Goal: Task Accomplishment & Management: Use online tool/utility

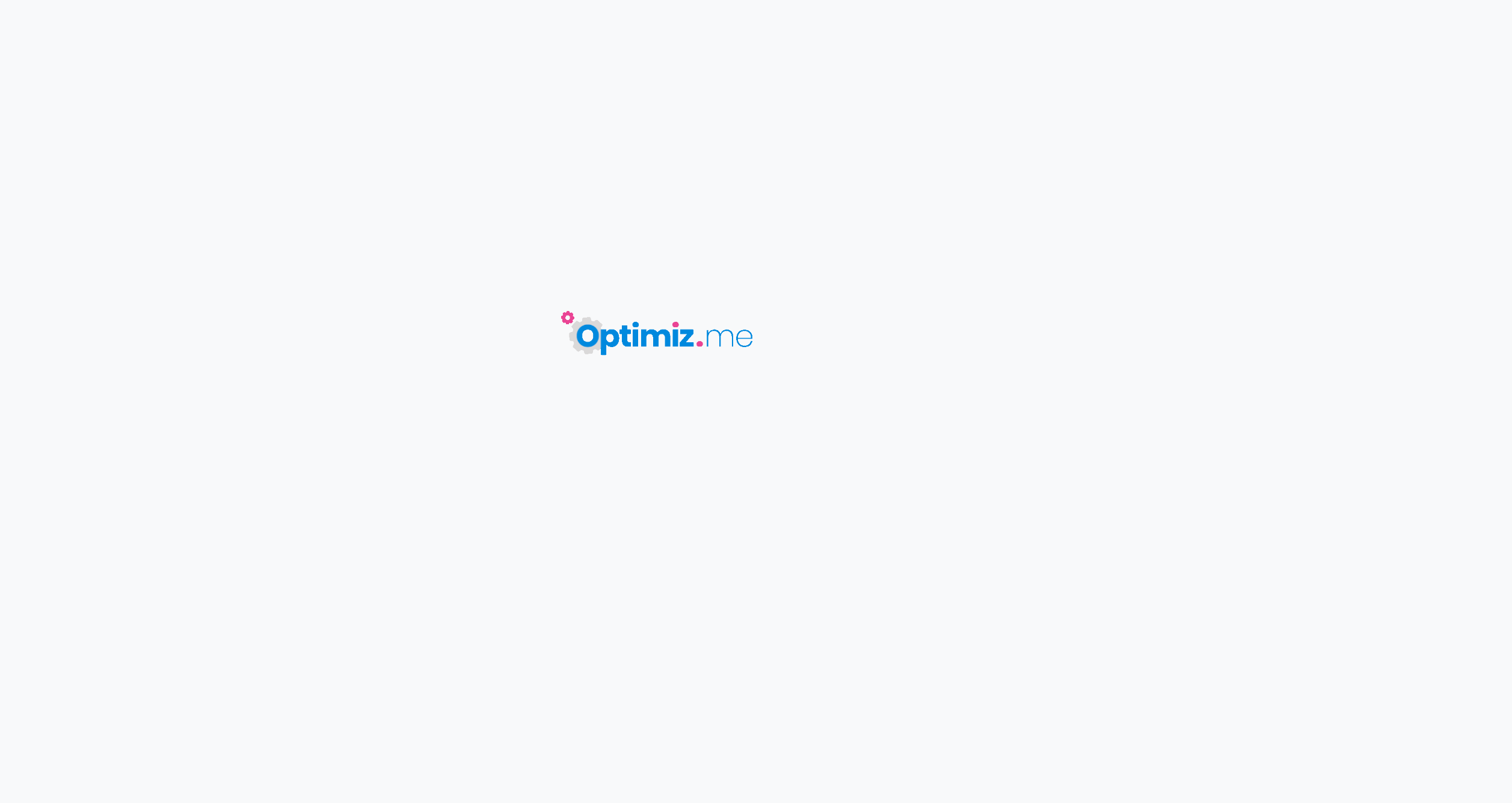
type input "MoroderPROD"
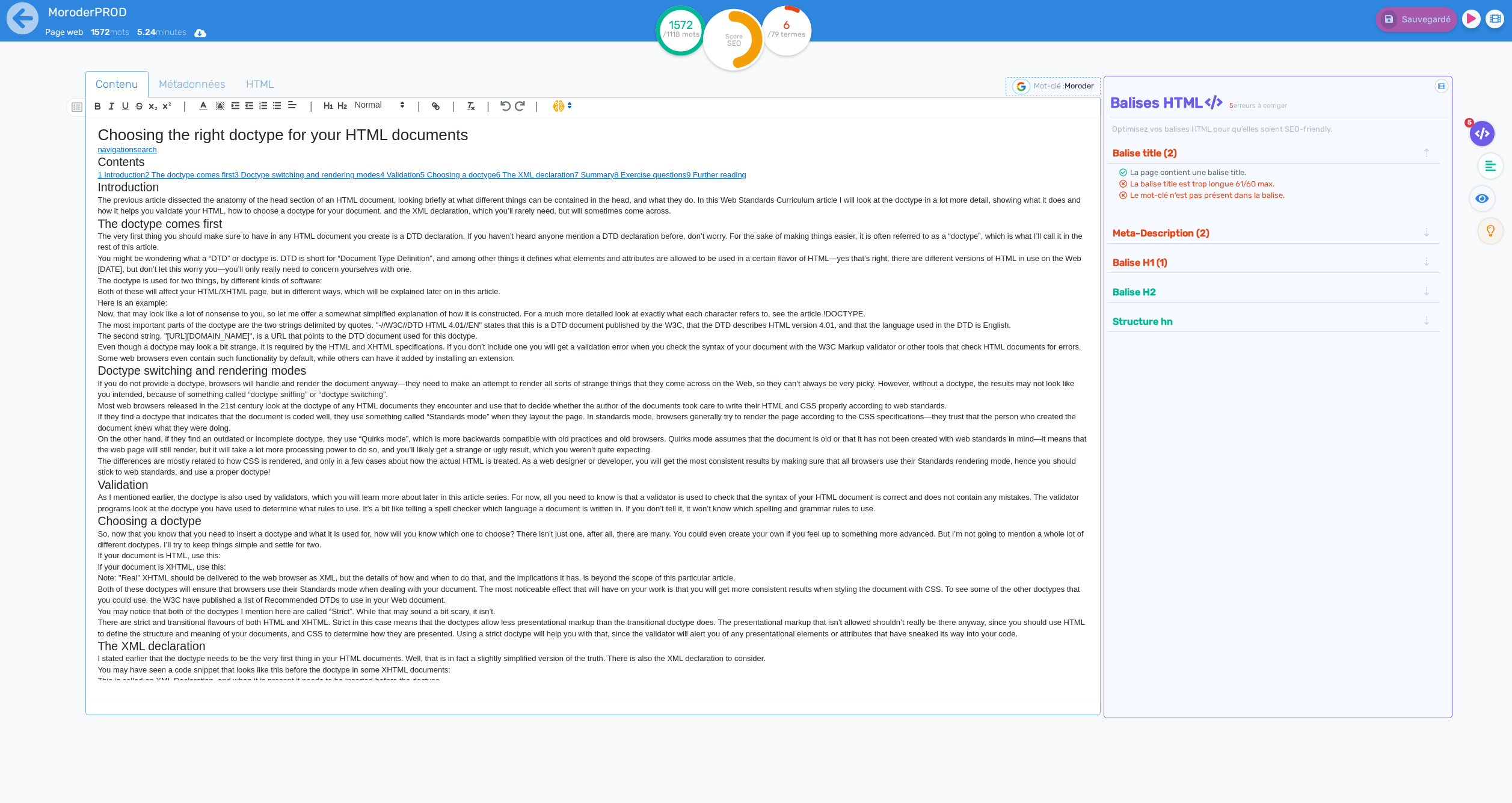
drag, startPoint x: 97, startPoint y: 1, endPoint x: 75, endPoint y: 0, distance: 22.0
click at [96, 1] on div "MoroderPROD" at bounding box center [271, 5] width 453 height 11
click at [29, 26] on icon at bounding box center [23, 18] width 32 height 32
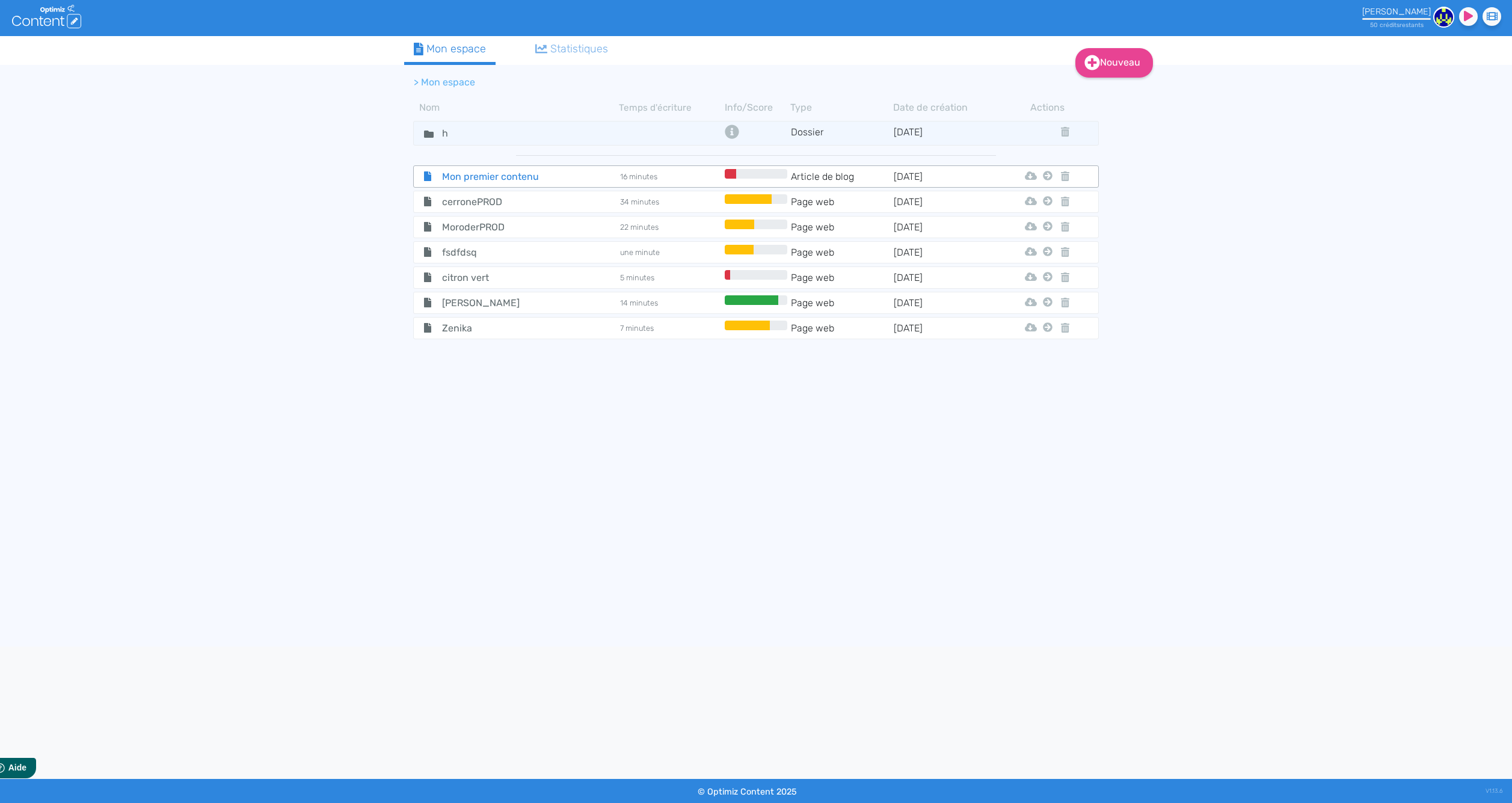
click at [496, 175] on span "Mon premier contenu" at bounding box center [501, 176] width 136 height 15
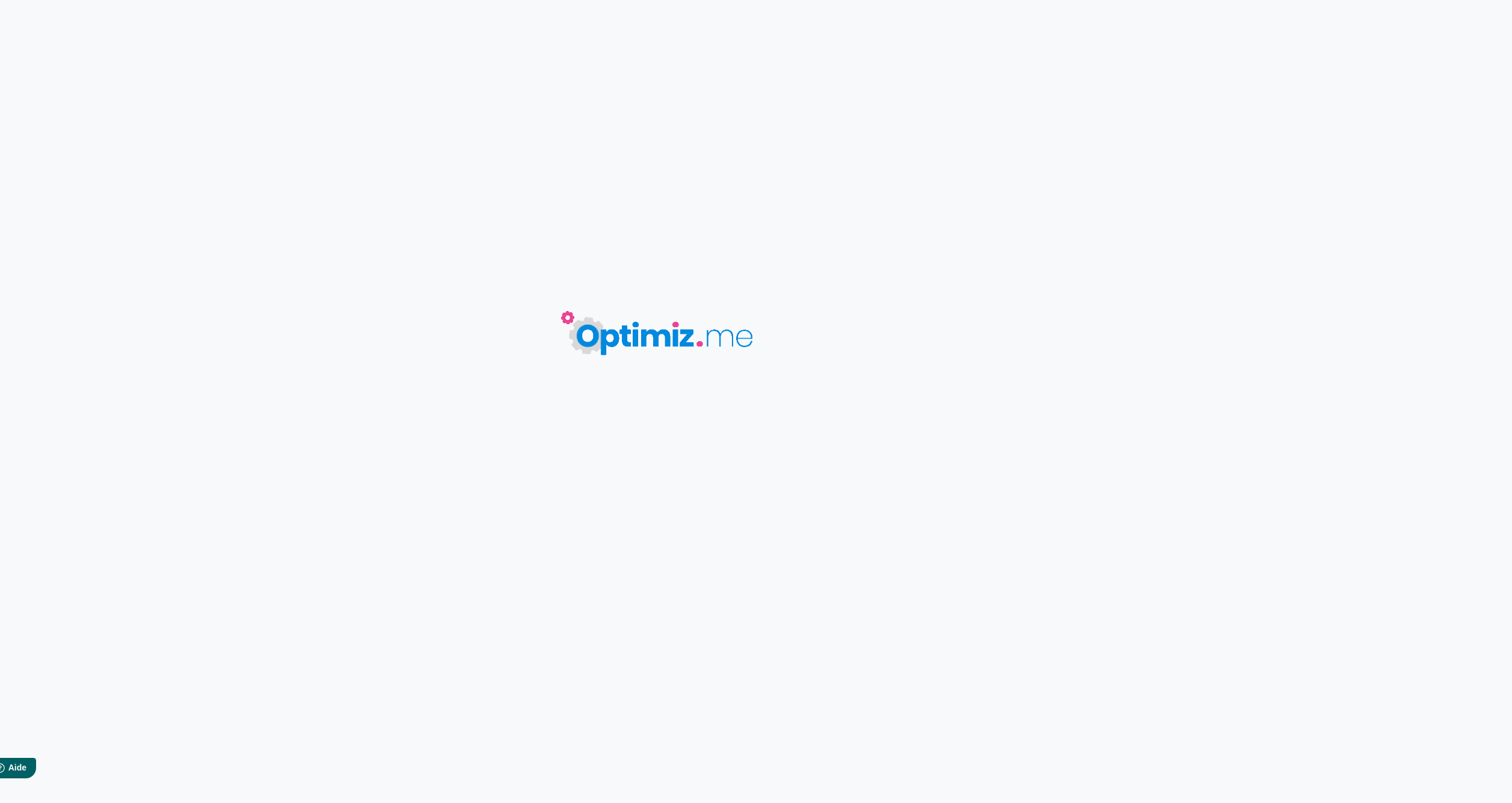
type input "Mon premier contenu"
